Goal: Task Accomplishment & Management: Use online tool/utility

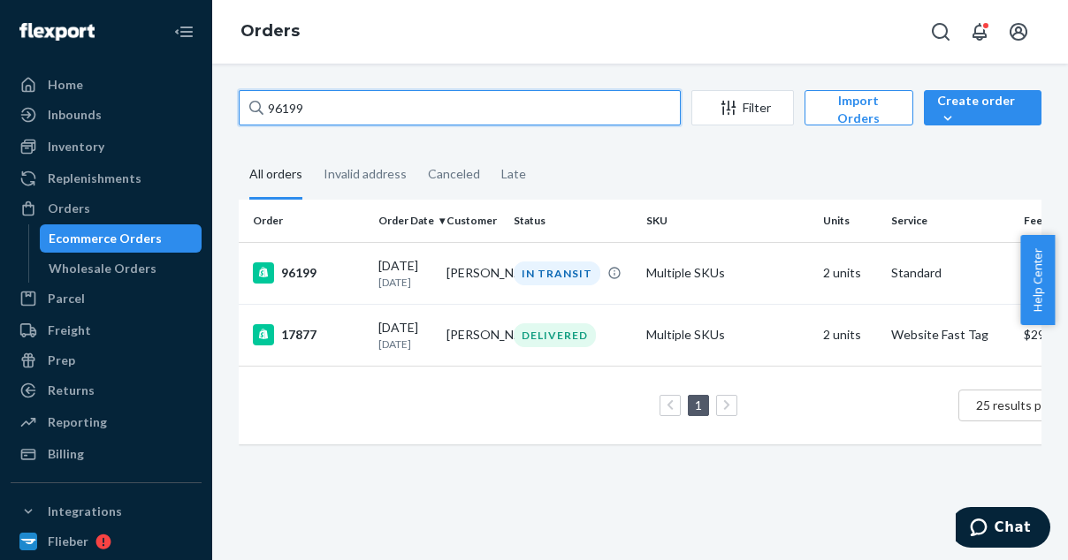
drag, startPoint x: 318, startPoint y: 112, endPoint x: 251, endPoint y: 100, distance: 68.3
click at [251, 100] on div "96199" at bounding box center [460, 107] width 442 height 35
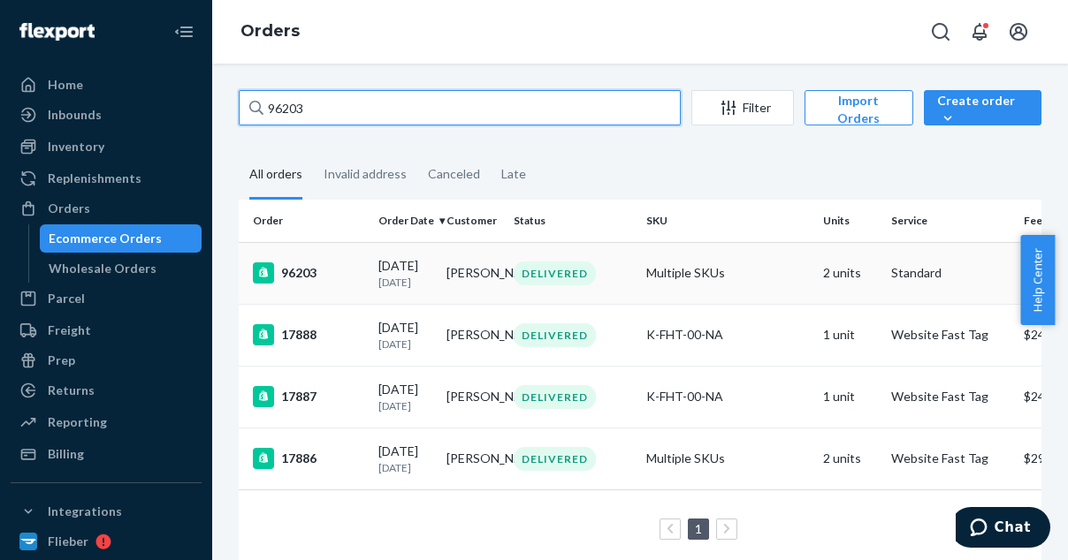
type input "96203"
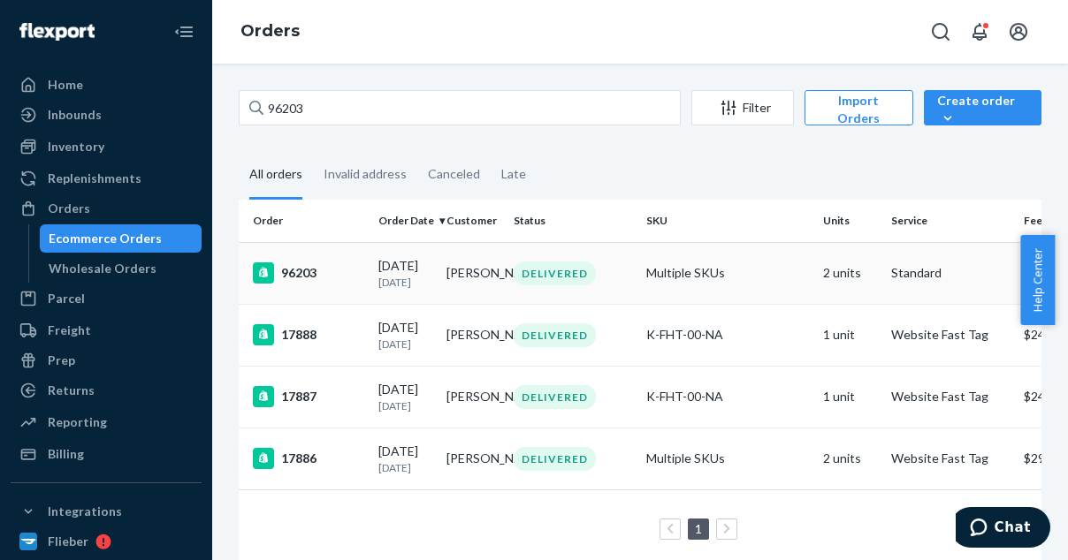
click at [325, 277] on div "96203" at bounding box center [308, 272] width 111 height 21
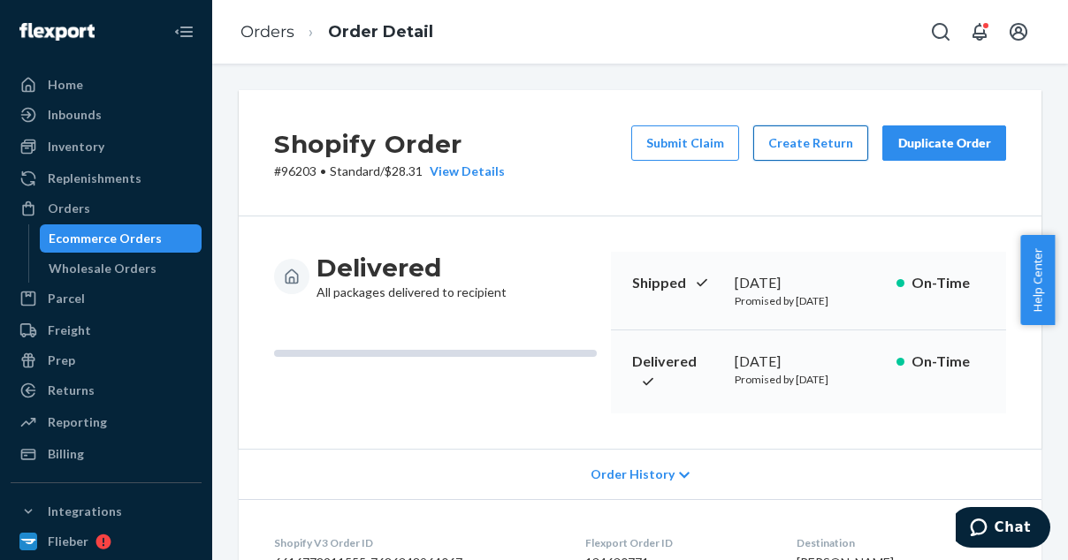
click at [812, 142] on button "Create Return" at bounding box center [810, 142] width 115 height 35
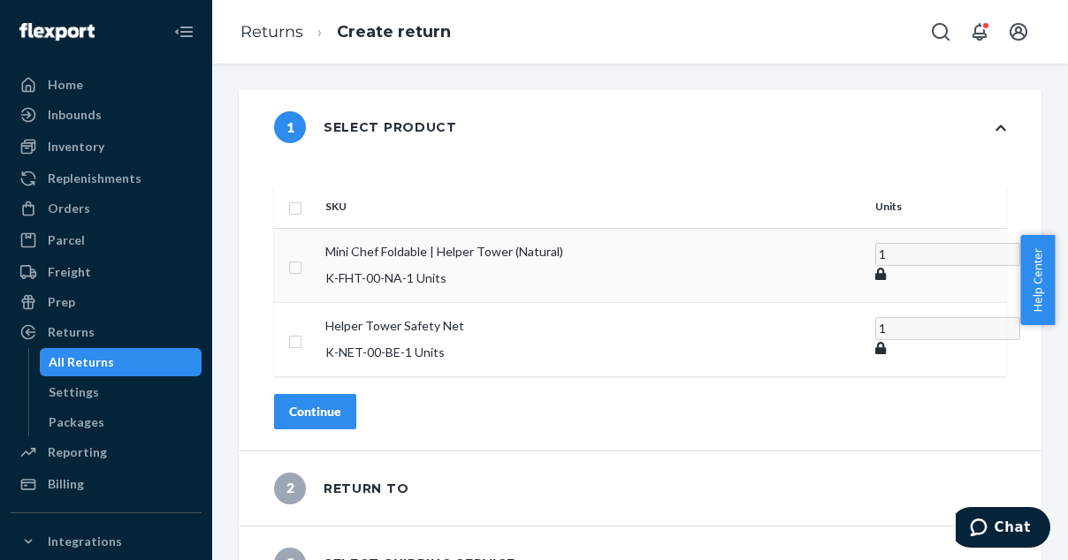
click at [318, 244] on td at bounding box center [296, 265] width 44 height 74
click at [302, 256] on input "checkbox" at bounding box center [295, 265] width 14 height 19
checkbox input "true"
click at [356, 393] on button "Continue" at bounding box center [315, 410] width 82 height 35
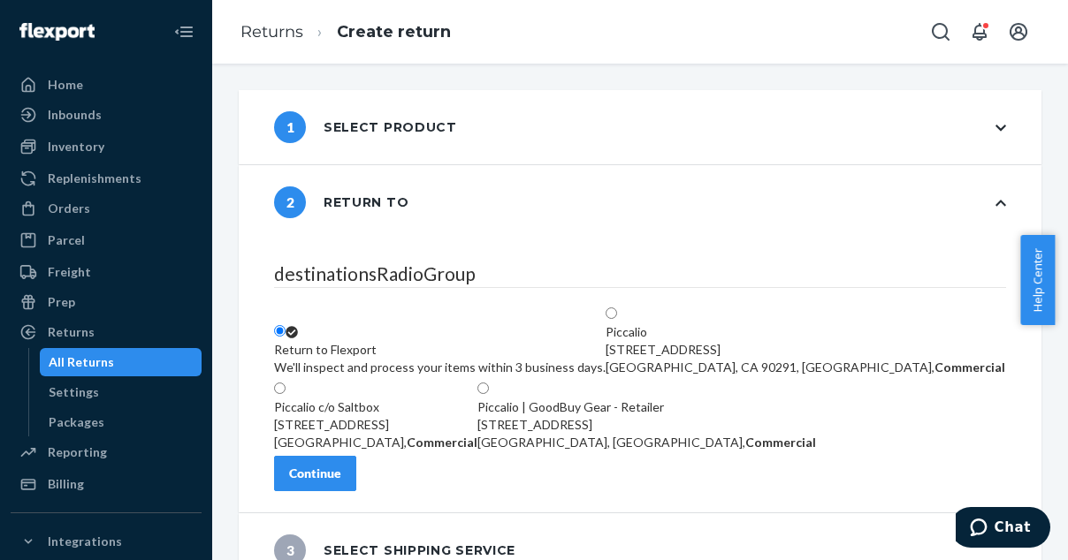
click at [672, 417] on label "Piccalio | GoodBuy Gear - Retailer [STREET_ADDRESS], Commercial" at bounding box center [646, 416] width 338 height 71
click at [489, 394] on input "Piccalio | GoodBuy Gear - Retailer [STREET_ADDRESS], Commercial" at bounding box center [482, 388] width 11 height 11
radio input "true"
click at [341, 483] on div "Continue" at bounding box center [315, 474] width 52 height 18
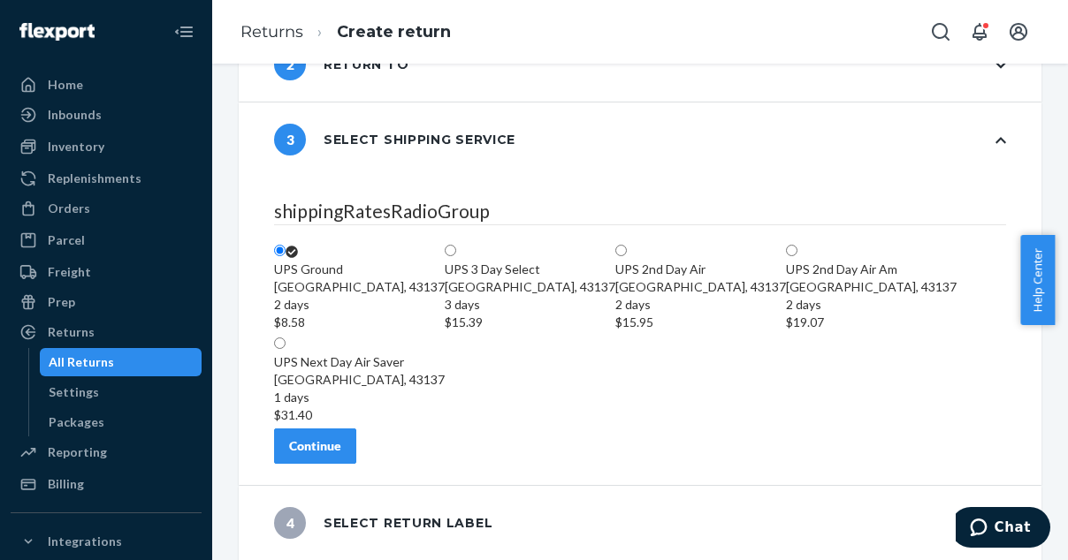
click at [341, 445] on div "Continue" at bounding box center [315, 446] width 52 height 18
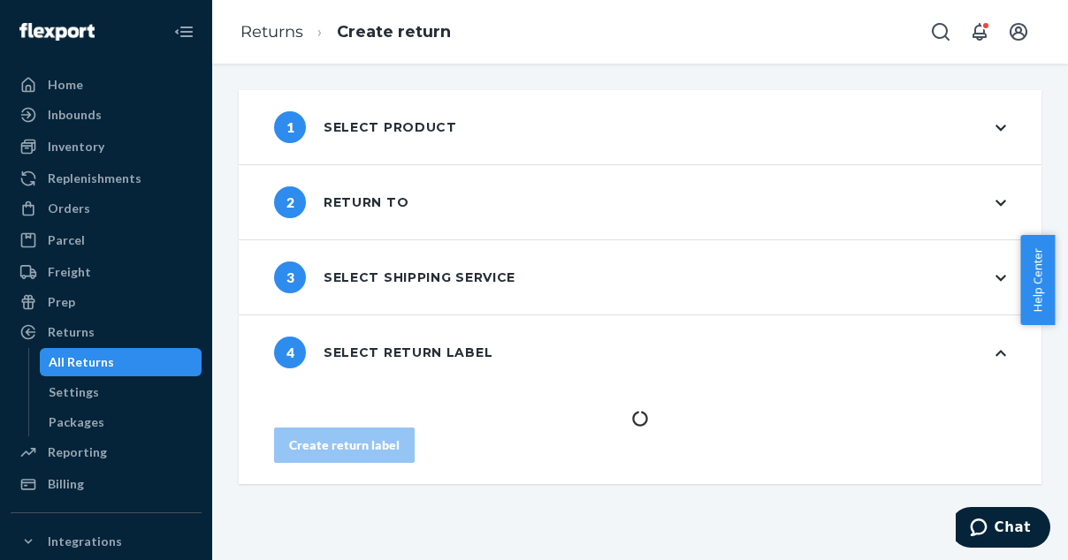
scroll to position [0, 0]
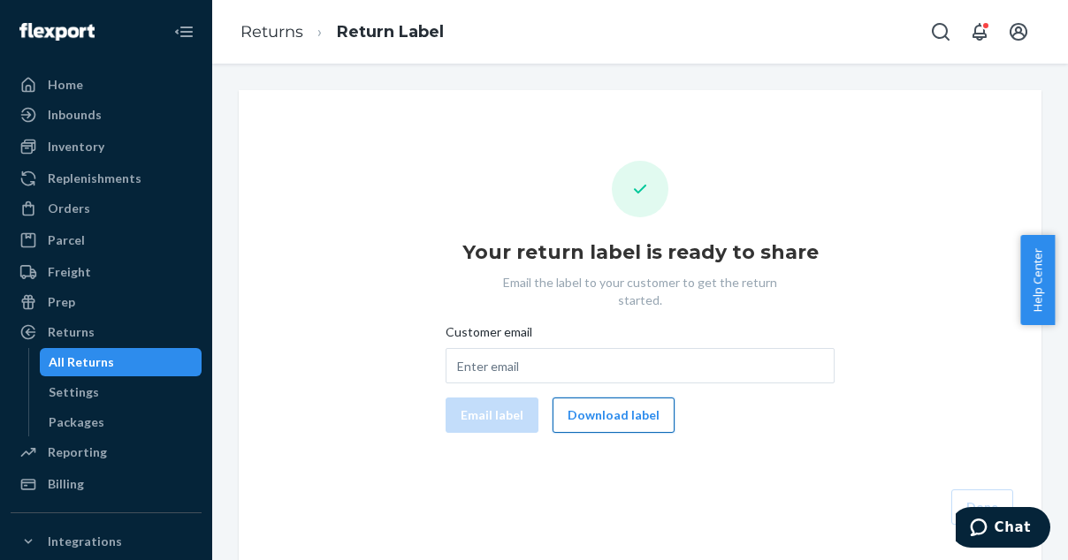
click at [589, 398] on button "Download label" at bounding box center [613, 415] width 122 height 35
